Goal: Understand process/instructions: Learn how to perform a task or action

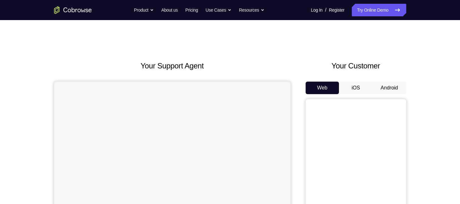
scroll to position [19, 0]
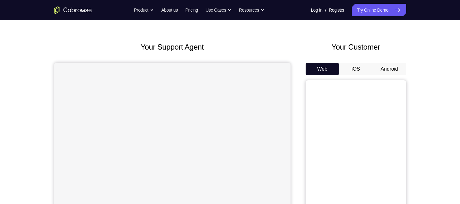
click at [387, 69] on button "Android" at bounding box center [389, 69] width 34 height 13
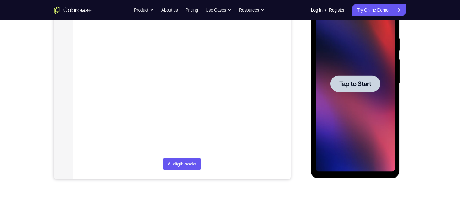
scroll to position [0, 0]
click at [365, 82] on span "Tap to Start" at bounding box center [355, 84] width 32 height 6
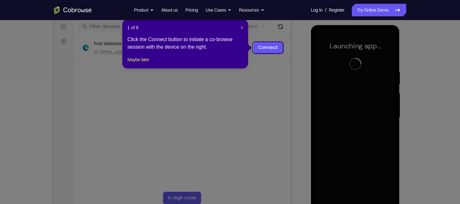
scroll to position [78, 0]
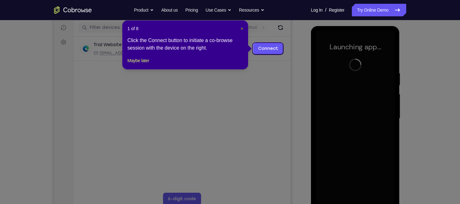
click at [242, 27] on span "×" at bounding box center [241, 28] width 3 height 5
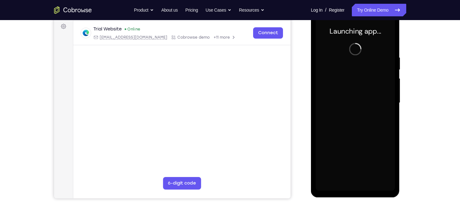
scroll to position [94, 0]
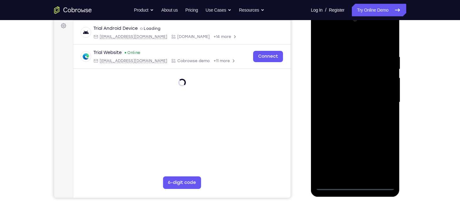
click at [354, 183] on div at bounding box center [355, 102] width 79 height 176
click at [356, 183] on div at bounding box center [355, 102] width 79 height 176
click at [333, 183] on div at bounding box center [355, 102] width 79 height 176
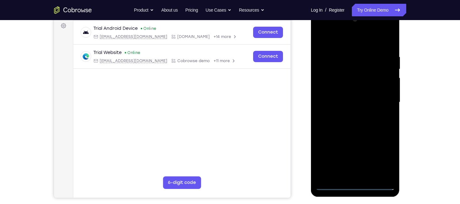
click at [354, 182] on div at bounding box center [355, 102] width 79 height 176
click at [330, 182] on div at bounding box center [355, 102] width 79 height 176
click at [357, 182] on div at bounding box center [355, 102] width 79 height 176
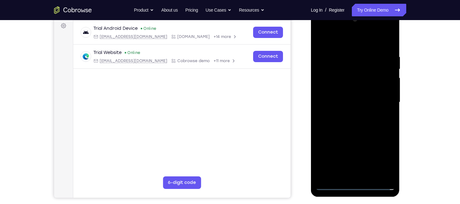
click at [381, 182] on div at bounding box center [355, 102] width 79 height 176
click at [379, 183] on div at bounding box center [355, 102] width 79 height 176
click at [356, 183] on div at bounding box center [355, 102] width 79 height 176
click at [354, 183] on div at bounding box center [355, 102] width 79 height 176
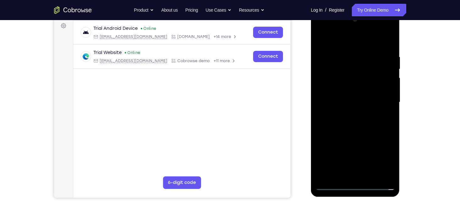
drag, startPoint x: 354, startPoint y: 183, endPoint x: 333, endPoint y: 184, distance: 20.2
click at [333, 184] on div at bounding box center [355, 102] width 79 height 176
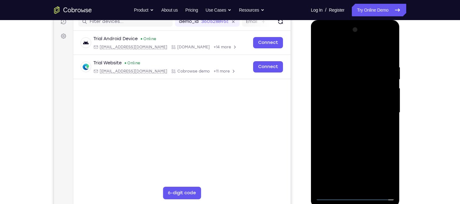
scroll to position [80, 0]
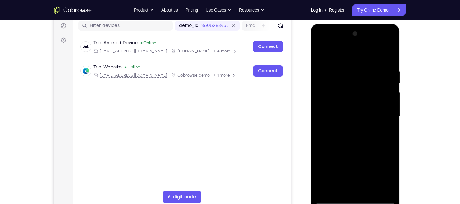
click at [330, 198] on div at bounding box center [355, 117] width 79 height 176
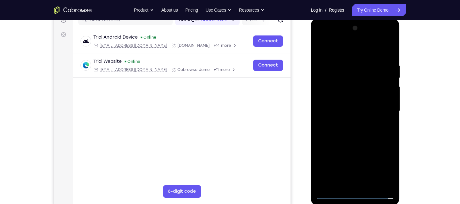
scroll to position [86, 0]
click at [332, 193] on div at bounding box center [355, 111] width 79 height 176
click at [383, 168] on div at bounding box center [355, 111] width 79 height 176
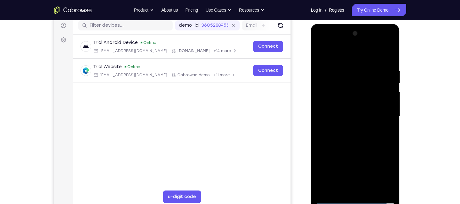
scroll to position [80, 0]
click at [319, 41] on div at bounding box center [355, 116] width 79 height 176
click at [384, 116] on div at bounding box center [355, 116] width 79 height 176
click at [348, 126] on div at bounding box center [355, 116] width 79 height 176
click at [355, 110] on div at bounding box center [355, 116] width 79 height 176
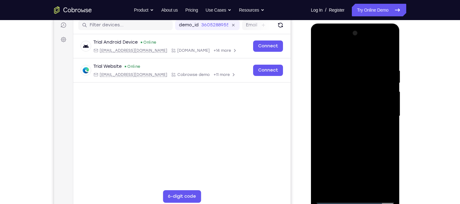
click at [353, 104] on div at bounding box center [355, 116] width 79 height 176
click at [352, 114] on div at bounding box center [355, 116] width 79 height 176
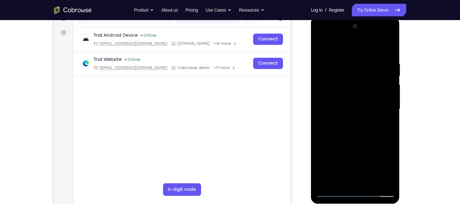
scroll to position [87, 0]
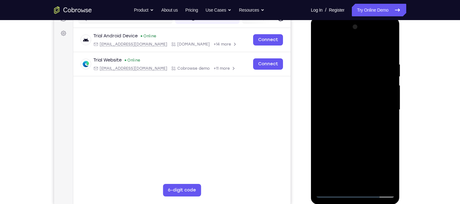
click at [353, 131] on div at bounding box center [355, 110] width 79 height 176
click at [355, 129] on div at bounding box center [355, 110] width 79 height 176
click at [354, 135] on div at bounding box center [355, 110] width 79 height 176
click at [370, 183] on div at bounding box center [355, 110] width 79 height 176
click at [355, 141] on div at bounding box center [355, 110] width 79 height 176
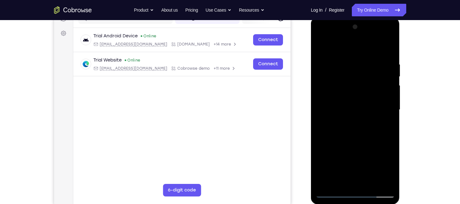
click at [354, 107] on div at bounding box center [355, 110] width 79 height 176
click at [342, 178] on div at bounding box center [355, 110] width 79 height 176
click at [366, 134] on div at bounding box center [355, 110] width 79 height 176
click at [353, 66] on div at bounding box center [355, 110] width 79 height 176
click at [357, 183] on div at bounding box center [355, 110] width 79 height 176
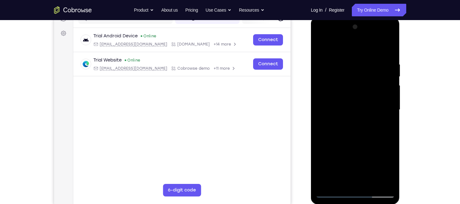
click at [363, 96] on div at bounding box center [355, 110] width 79 height 176
click at [342, 60] on div at bounding box center [355, 110] width 79 height 176
click at [342, 64] on div at bounding box center [355, 110] width 79 height 176
click at [384, 179] on div at bounding box center [355, 110] width 79 height 176
click at [320, 36] on div at bounding box center [355, 110] width 79 height 176
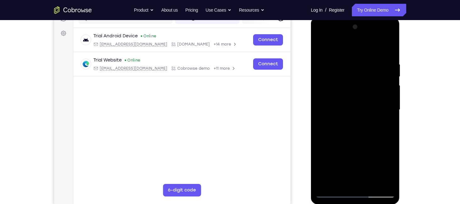
click at [320, 36] on div at bounding box center [355, 110] width 79 height 176
click at [338, 179] on div at bounding box center [355, 110] width 79 height 176
click at [376, 158] on div at bounding box center [355, 110] width 79 height 176
click at [340, 170] on div at bounding box center [355, 110] width 79 height 176
click at [354, 155] on div at bounding box center [355, 110] width 79 height 176
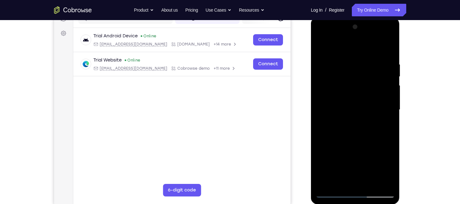
click at [318, 145] on div at bounding box center [355, 110] width 79 height 176
click at [333, 159] on div at bounding box center [355, 110] width 79 height 176
click at [333, 158] on div at bounding box center [355, 110] width 79 height 176
click at [319, 157] on div at bounding box center [355, 110] width 79 height 176
click at [360, 157] on div at bounding box center [355, 110] width 79 height 176
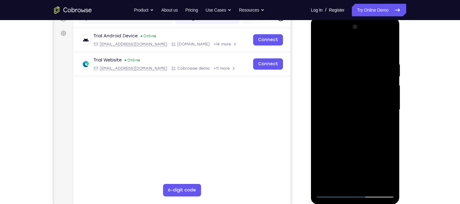
click at [355, 146] on div at bounding box center [355, 110] width 79 height 176
click at [348, 155] on div at bounding box center [355, 110] width 79 height 176
click at [333, 180] on div at bounding box center [355, 110] width 79 height 176
click at [335, 144] on div at bounding box center [355, 110] width 79 height 176
click at [386, 119] on div at bounding box center [355, 110] width 79 height 176
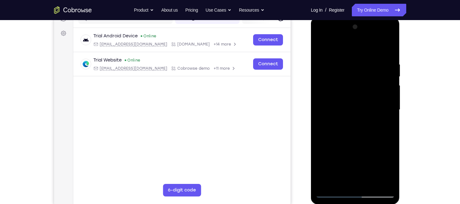
click at [340, 158] on div at bounding box center [355, 110] width 79 height 176
click at [340, 144] on div at bounding box center [355, 110] width 79 height 176
click at [353, 156] on div at bounding box center [355, 110] width 79 height 176
click at [348, 156] on div at bounding box center [355, 110] width 79 height 176
click at [333, 159] on div at bounding box center [355, 110] width 79 height 176
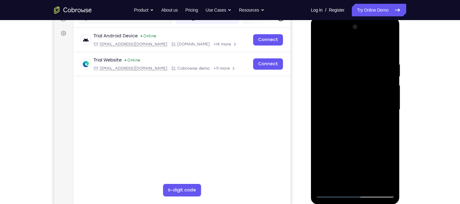
click at [326, 155] on div at bounding box center [355, 110] width 79 height 176
click at [354, 157] on div at bounding box center [355, 110] width 79 height 176
click at [362, 146] on div at bounding box center [355, 110] width 79 height 176
click at [368, 146] on div at bounding box center [355, 110] width 79 height 176
click at [341, 157] on div at bounding box center [355, 110] width 79 height 176
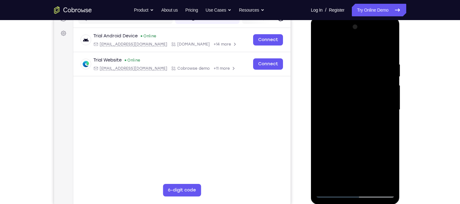
click at [384, 146] on div at bounding box center [355, 110] width 79 height 176
click at [354, 157] on div at bounding box center [355, 110] width 79 height 176
click at [362, 169] on div at bounding box center [355, 110] width 79 height 176
click at [348, 157] on div at bounding box center [355, 110] width 79 height 176
click at [384, 123] on div at bounding box center [355, 110] width 79 height 176
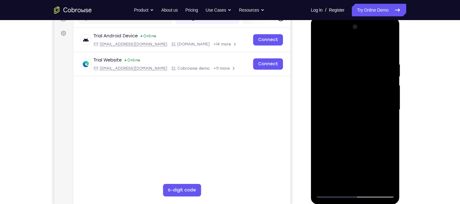
click at [360, 112] on div at bounding box center [355, 110] width 79 height 176
click at [374, 168] on div at bounding box center [355, 110] width 79 height 176
click at [390, 144] on div at bounding box center [355, 110] width 79 height 176
click at [362, 170] on div at bounding box center [355, 110] width 79 height 176
click at [391, 146] on div at bounding box center [355, 110] width 79 height 176
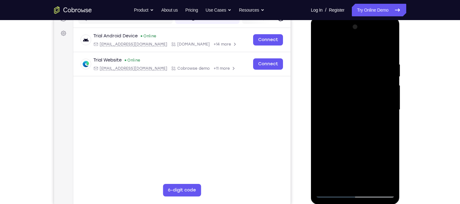
click at [348, 157] on div at bounding box center [355, 110] width 79 height 176
click at [318, 157] on div at bounding box center [355, 110] width 79 height 176
click at [356, 157] on div at bounding box center [355, 110] width 79 height 176
click at [362, 157] on div at bounding box center [355, 110] width 79 height 176
click at [384, 124] on div at bounding box center [355, 110] width 79 height 176
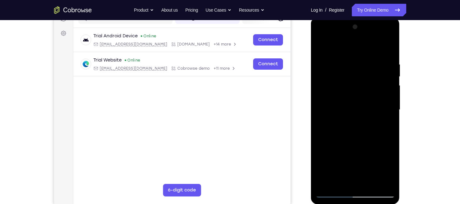
drag, startPoint x: 356, startPoint y: 80, endPoint x: 357, endPoint y: 111, distance: 30.2
click at [357, 111] on div at bounding box center [355, 110] width 79 height 176
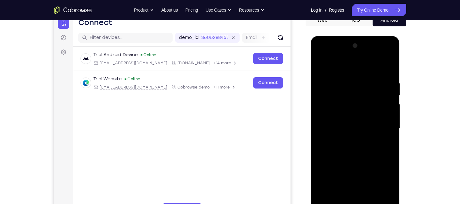
scroll to position [65, 0]
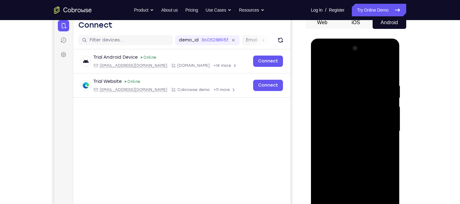
drag, startPoint x: 358, startPoint y: 88, endPoint x: 366, endPoint y: 126, distance: 38.4
click at [366, 126] on div at bounding box center [355, 131] width 79 height 176
drag, startPoint x: 367, startPoint y: 94, endPoint x: 369, endPoint y: 125, distance: 31.1
click at [369, 125] on div at bounding box center [355, 131] width 79 height 176
drag, startPoint x: 371, startPoint y: 110, endPoint x: 377, endPoint y: 49, distance: 60.7
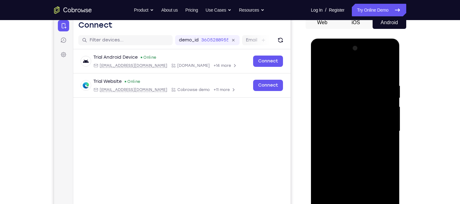
click at [377, 49] on div at bounding box center [355, 131] width 79 height 176
click at [371, 168] on div at bounding box center [355, 131] width 79 height 176
click at [384, 176] on div at bounding box center [355, 131] width 79 height 176
click at [349, 178] on div at bounding box center [355, 131] width 79 height 176
click at [374, 179] on div at bounding box center [355, 131] width 79 height 176
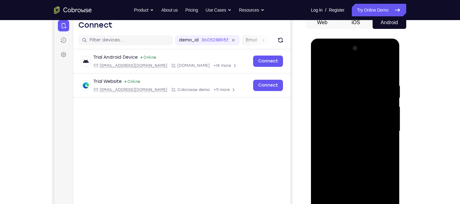
click at [384, 177] on div at bounding box center [355, 131] width 79 height 176
click at [390, 191] on div at bounding box center [355, 131] width 79 height 176
click at [393, 190] on div at bounding box center [355, 131] width 79 height 176
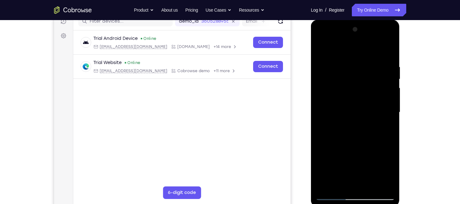
scroll to position [84, 0]
click at [367, 146] on div at bounding box center [355, 113] width 79 height 176
click at [368, 158] on div at bounding box center [355, 113] width 79 height 176
click at [351, 160] on div at bounding box center [355, 113] width 79 height 176
click at [361, 173] on div at bounding box center [355, 113] width 79 height 176
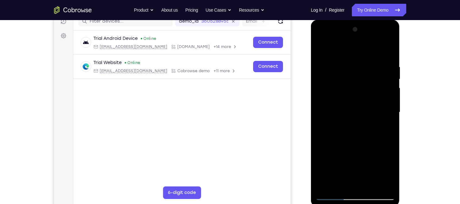
click at [376, 146] on div at bounding box center [355, 113] width 79 height 176
click at [346, 157] on div at bounding box center [355, 113] width 79 height 176
click at [352, 158] on div at bounding box center [355, 113] width 79 height 176
click at [325, 147] on div at bounding box center [355, 113] width 79 height 176
click at [391, 171] on div at bounding box center [355, 113] width 79 height 176
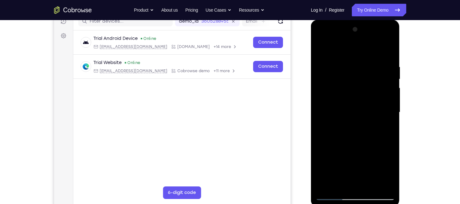
click at [391, 171] on div at bounding box center [355, 113] width 79 height 176
click at [393, 170] on div at bounding box center [355, 113] width 79 height 176
click at [347, 159] on div at bounding box center [355, 113] width 79 height 176
click at [353, 159] on div at bounding box center [355, 113] width 79 height 176
click at [326, 147] on div at bounding box center [355, 113] width 79 height 176
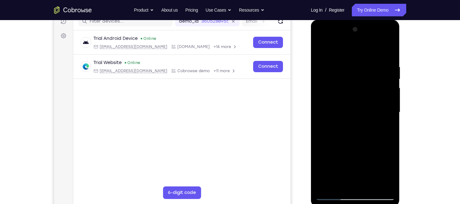
click at [387, 127] on div at bounding box center [355, 113] width 79 height 176
click at [348, 102] on div at bounding box center [355, 113] width 79 height 176
click at [360, 148] on div at bounding box center [355, 113] width 79 height 176
click at [356, 160] on div at bounding box center [355, 113] width 79 height 176
click at [369, 150] on div at bounding box center [355, 113] width 79 height 176
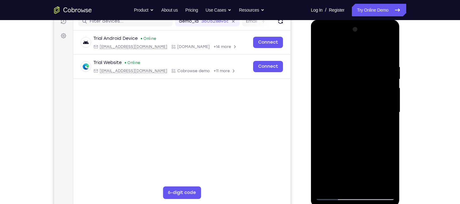
click at [377, 159] on div at bounding box center [355, 113] width 79 height 176
click at [362, 146] on div at bounding box center [355, 113] width 79 height 176
click at [353, 157] on div at bounding box center [355, 113] width 79 height 176
click at [340, 171] on div at bounding box center [355, 113] width 79 height 176
click at [347, 148] on div at bounding box center [355, 113] width 79 height 176
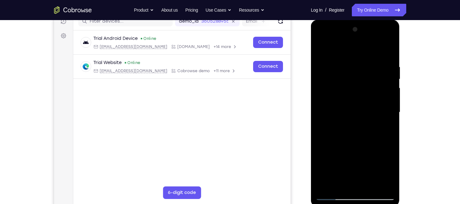
click at [385, 125] on div at bounding box center [355, 113] width 79 height 176
click at [347, 86] on div at bounding box center [355, 113] width 79 height 176
click at [357, 144] on div at bounding box center [355, 113] width 79 height 176
click at [368, 148] on div at bounding box center [355, 113] width 79 height 176
click at [362, 171] on div at bounding box center [355, 113] width 79 height 176
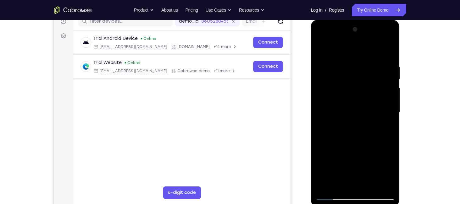
click at [340, 160] on div at bounding box center [355, 113] width 79 height 176
click at [333, 160] on div at bounding box center [355, 113] width 79 height 176
click at [341, 149] on div at bounding box center [355, 113] width 79 height 176
click at [347, 147] on div at bounding box center [355, 113] width 79 height 176
click at [345, 161] on div at bounding box center [355, 113] width 79 height 176
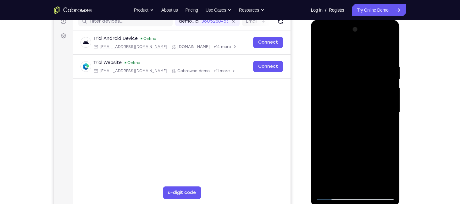
click at [349, 147] on div at bounding box center [355, 113] width 79 height 176
click at [361, 147] on div at bounding box center [355, 113] width 79 height 176
click at [348, 161] on div at bounding box center [355, 113] width 79 height 176
click at [352, 160] on div at bounding box center [355, 113] width 79 height 176
click at [388, 125] on div at bounding box center [355, 113] width 79 height 176
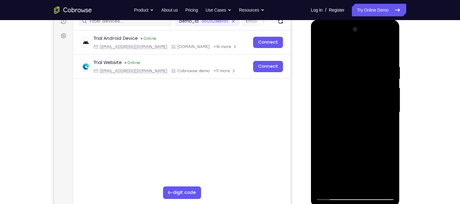
click at [368, 95] on div at bounding box center [355, 113] width 79 height 176
click at [377, 147] on div at bounding box center [355, 113] width 79 height 176
click at [367, 149] on div at bounding box center [355, 113] width 79 height 176
click at [378, 149] on div at bounding box center [355, 113] width 79 height 176
click at [378, 147] on div at bounding box center [355, 113] width 79 height 176
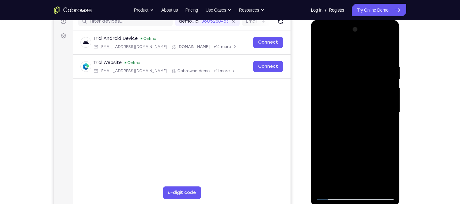
click at [348, 160] on div at bounding box center [355, 113] width 79 height 176
click at [327, 147] on div at bounding box center [355, 113] width 79 height 176
click at [370, 148] on div at bounding box center [355, 113] width 79 height 176
click at [382, 125] on div at bounding box center [355, 113] width 79 height 176
click at [369, 149] on div at bounding box center [355, 113] width 79 height 176
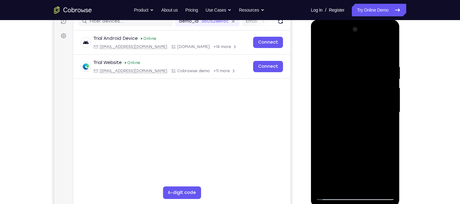
click at [319, 160] on div at bounding box center [355, 113] width 79 height 176
click at [362, 171] on div at bounding box center [355, 113] width 79 height 176
click at [349, 147] on div at bounding box center [355, 113] width 79 height 176
click at [356, 162] on div at bounding box center [355, 113] width 79 height 176
click at [348, 160] on div at bounding box center [355, 113] width 79 height 176
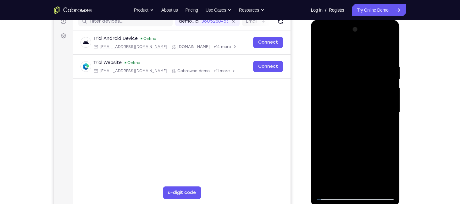
click at [382, 148] on div at bounding box center [355, 113] width 79 height 176
click at [363, 171] on div at bounding box center [355, 113] width 79 height 176
click at [355, 160] on div at bounding box center [355, 113] width 79 height 176
click at [338, 174] on div at bounding box center [355, 113] width 79 height 176
click at [384, 171] on div at bounding box center [355, 113] width 79 height 176
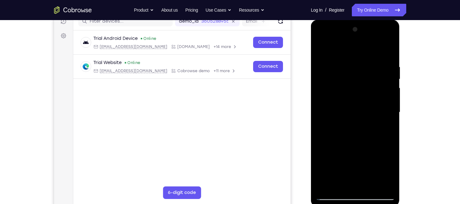
click at [354, 159] on div at bounding box center [355, 113] width 79 height 176
click at [384, 126] on div at bounding box center [355, 113] width 79 height 176
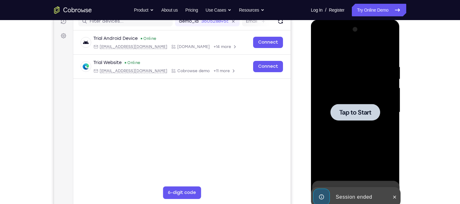
click at [363, 112] on span "Tap to Start" at bounding box center [355, 112] width 32 height 6
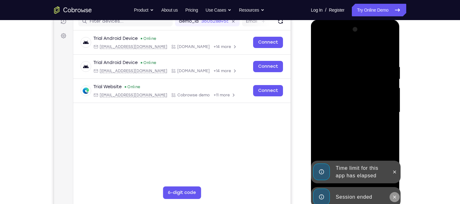
click at [393, 195] on icon at bounding box center [394, 197] width 5 height 5
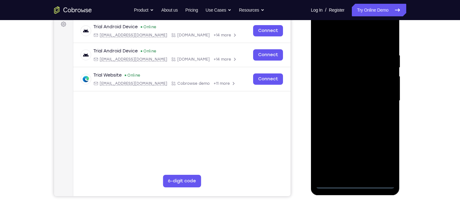
scroll to position [103, 0]
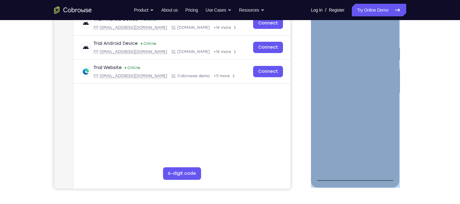
drag, startPoint x: 396, startPoint y: 154, endPoint x: 356, endPoint y: 173, distance: 44.1
click at [356, 173] on div at bounding box center [355, 94] width 89 height 187
click at [356, 173] on div at bounding box center [355, 93] width 79 height 176
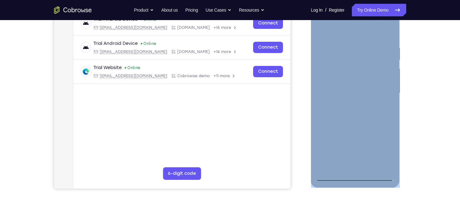
click at [356, 173] on div at bounding box center [355, 93] width 79 height 176
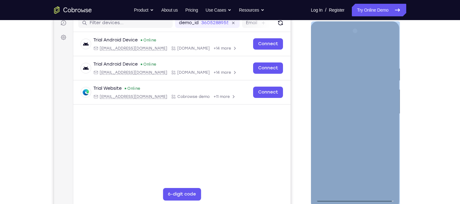
drag, startPoint x: 356, startPoint y: 194, endPoint x: 330, endPoint y: 198, distance: 26.0
click at [330, 198] on div at bounding box center [355, 114] width 79 height 176
click at [330, 197] on div at bounding box center [355, 114] width 79 height 176
click at [330, 198] on div at bounding box center [355, 114] width 79 height 176
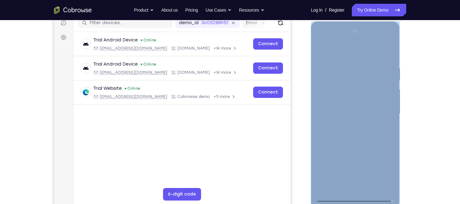
drag, startPoint x: 330, startPoint y: 198, endPoint x: 384, endPoint y: 167, distance: 62.2
click at [384, 167] on div at bounding box center [355, 114] width 79 height 176
click at [322, 41] on div at bounding box center [355, 114] width 79 height 176
click at [384, 109] on div at bounding box center [355, 114] width 79 height 176
click at [346, 124] on div at bounding box center [355, 114] width 79 height 176
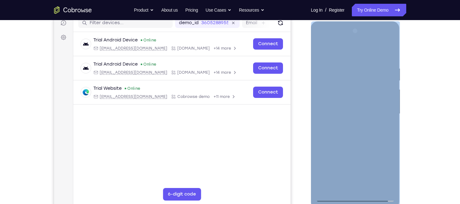
click at [349, 105] on div at bounding box center [355, 114] width 79 height 176
click at [349, 104] on div at bounding box center [355, 114] width 79 height 176
click at [352, 111] on div at bounding box center [355, 114] width 79 height 176
click at [353, 135] on div at bounding box center [355, 114] width 79 height 176
click at [354, 131] on div at bounding box center [355, 114] width 79 height 176
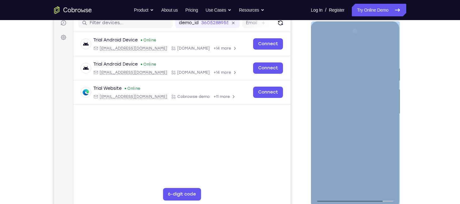
click at [356, 138] on div at bounding box center [355, 114] width 79 height 176
click at [355, 131] on div at bounding box center [355, 114] width 79 height 176
click at [352, 143] on div at bounding box center [355, 114] width 79 height 176
click at [368, 185] on div at bounding box center [355, 114] width 79 height 176
click at [356, 148] on div at bounding box center [355, 114] width 79 height 176
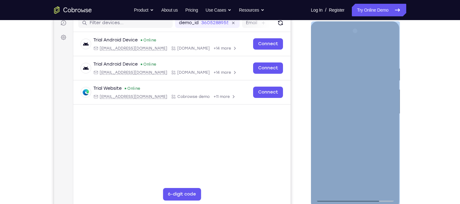
click at [349, 110] on div at bounding box center [355, 114] width 79 height 176
click at [388, 130] on div at bounding box center [355, 114] width 79 height 176
click at [389, 171] on div at bounding box center [355, 114] width 79 height 176
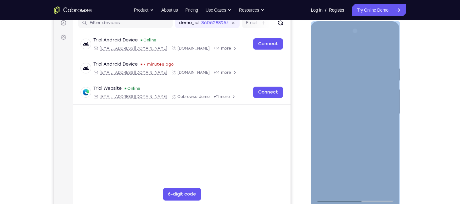
click at [387, 128] on div at bounding box center [355, 114] width 79 height 176
click at [384, 127] on div at bounding box center [355, 114] width 79 height 176
click at [340, 118] on div at bounding box center [355, 114] width 79 height 176
click at [353, 171] on div at bounding box center [355, 114] width 79 height 176
click at [389, 129] on div at bounding box center [355, 114] width 79 height 176
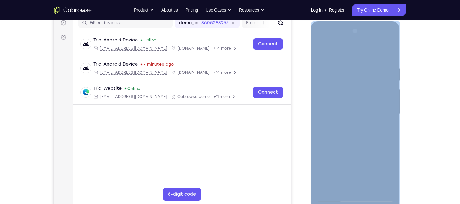
click at [391, 175] on div at bounding box center [355, 114] width 79 height 176
click at [377, 140] on div at bounding box center [355, 114] width 79 height 176
click at [387, 128] on div at bounding box center [355, 114] width 79 height 176
click at [344, 109] on div at bounding box center [355, 114] width 79 height 176
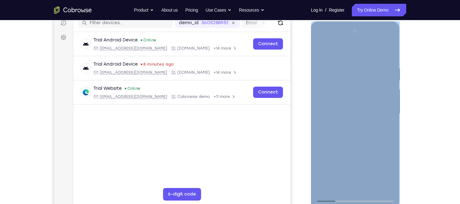
click at [352, 164] on div at bounding box center [355, 114] width 79 height 176
click at [383, 125] on div at bounding box center [355, 114] width 79 height 176
click at [388, 185] on div at bounding box center [355, 114] width 79 height 176
click at [364, 85] on div at bounding box center [355, 114] width 79 height 176
click at [376, 139] on div at bounding box center [355, 114] width 79 height 176
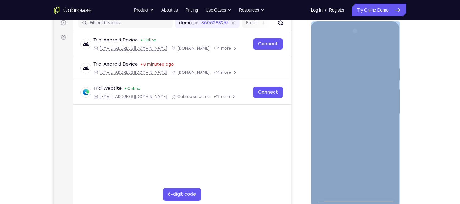
click at [388, 173] on div at bounding box center [355, 114] width 79 height 176
click at [388, 127] on div at bounding box center [355, 114] width 79 height 176
click at [368, 71] on div at bounding box center [355, 114] width 79 height 176
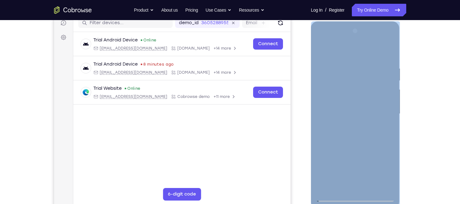
click at [376, 124] on div at bounding box center [355, 114] width 79 height 176
click at [364, 125] on div at bounding box center [355, 114] width 79 height 176
click at [375, 125] on div at bounding box center [355, 114] width 79 height 176
click at [386, 129] on div at bounding box center [355, 114] width 79 height 176
